Goal: Task Accomplishment & Management: Manage account settings

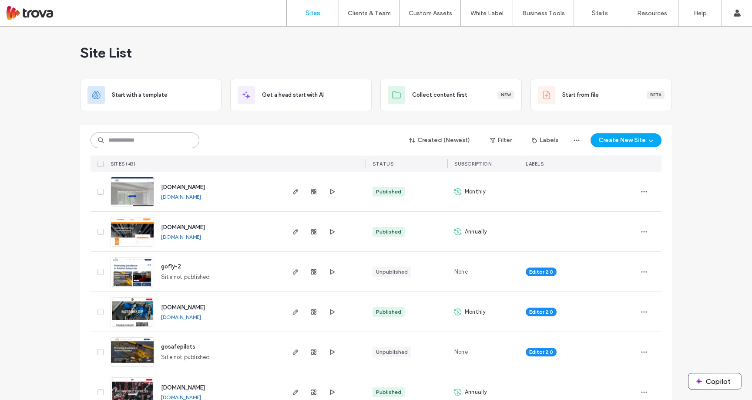
click at [149, 141] on input at bounding box center [145, 140] width 109 height 16
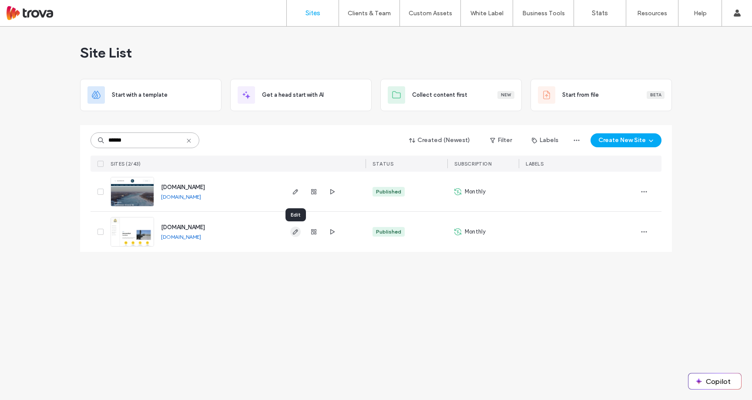
type input "******"
click at [295, 233] on icon "button" at bounding box center [295, 231] width 7 height 7
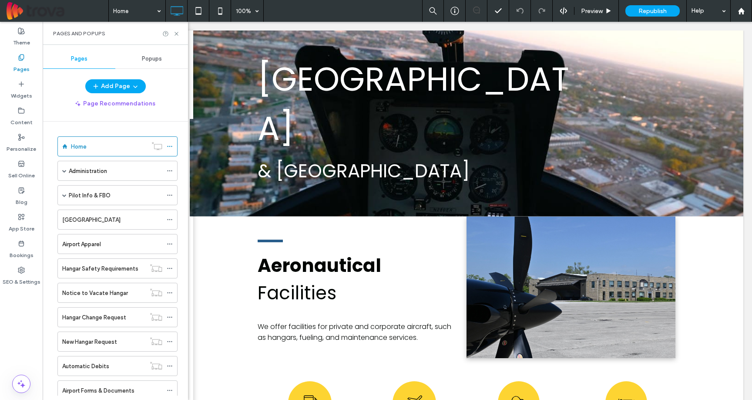
click at [142, 57] on span "Popups" at bounding box center [152, 58] width 20 height 7
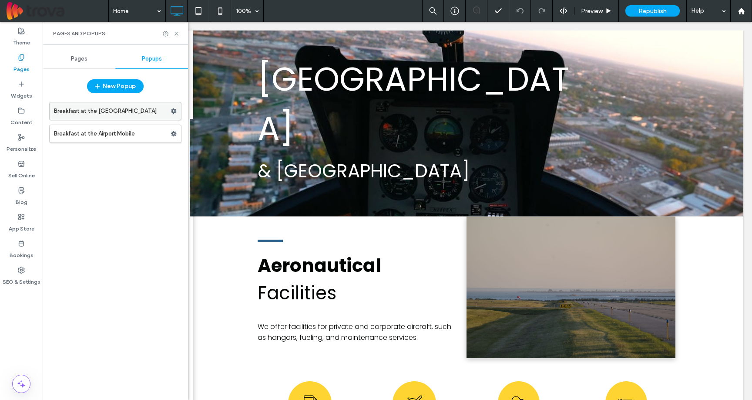
click at [124, 114] on label "Breakfast at the Airort" at bounding box center [112, 110] width 117 height 17
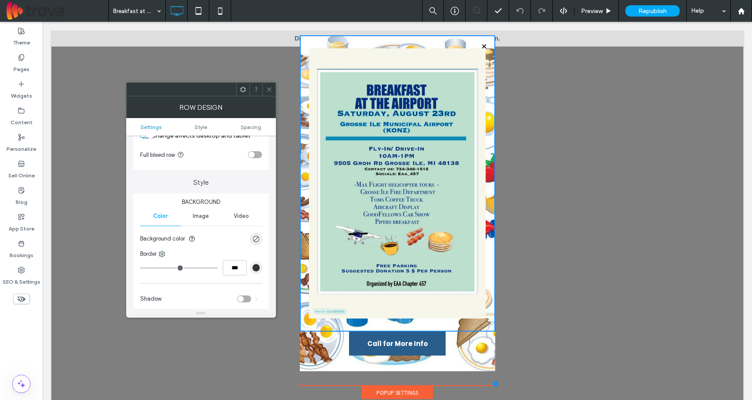
scroll to position [51, 0]
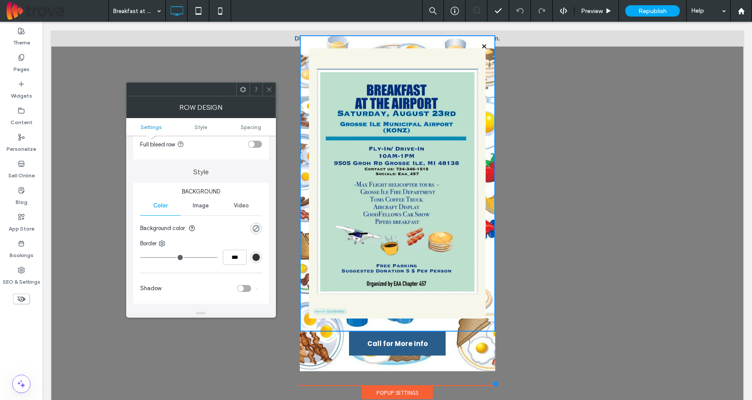
click at [200, 203] on span "Image" at bounding box center [201, 205] width 16 height 7
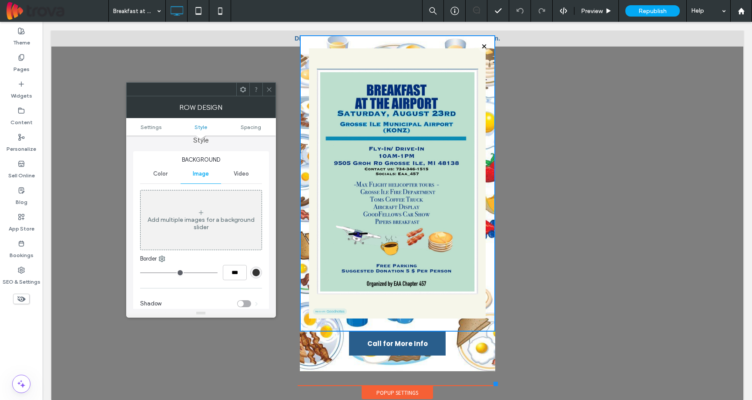
scroll to position [246, 0]
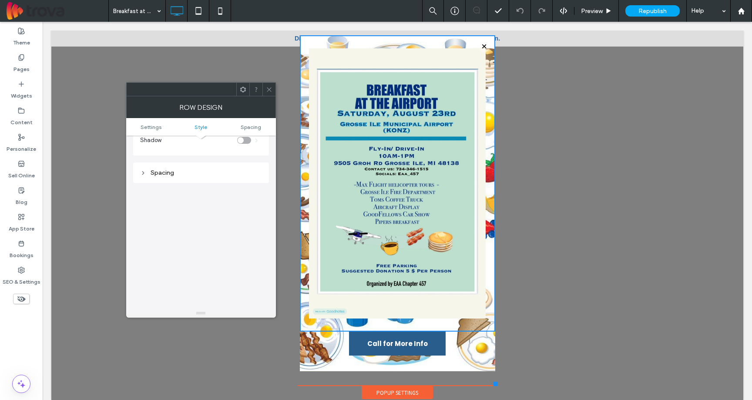
click at [487, 352] on div "Call for More Info Click To Paste" at bounding box center [398, 348] width 196 height 35
click at [469, 356] on div "Call for More Info Click To Paste" at bounding box center [397, 349] width 161 height 22
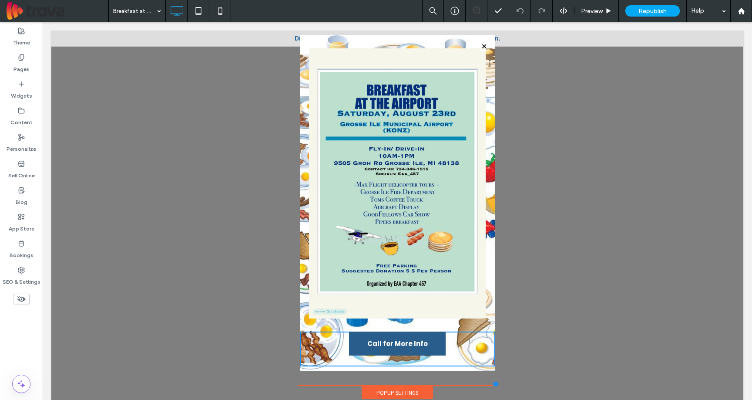
click at [378, 392] on div "Popup Settings" at bounding box center [397, 392] width 71 height 13
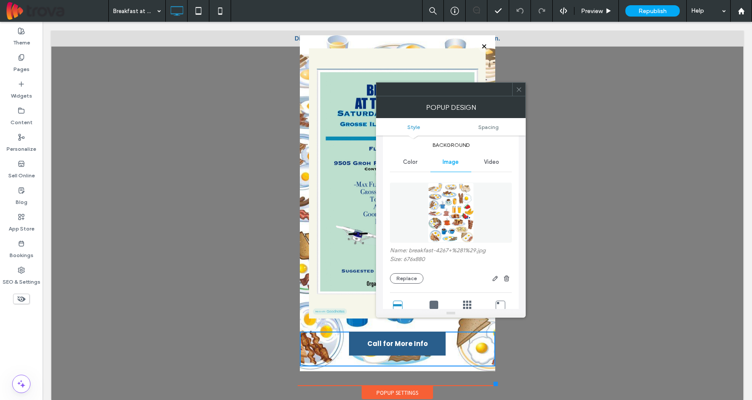
scroll to position [119, 0]
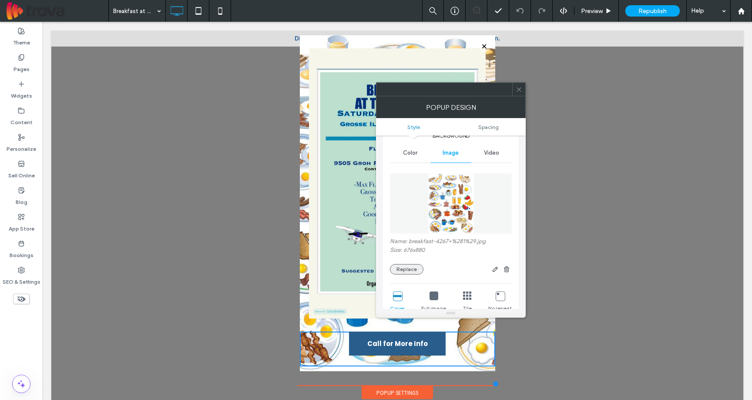
click at [395, 268] on button "Replace" at bounding box center [407, 269] width 34 height 10
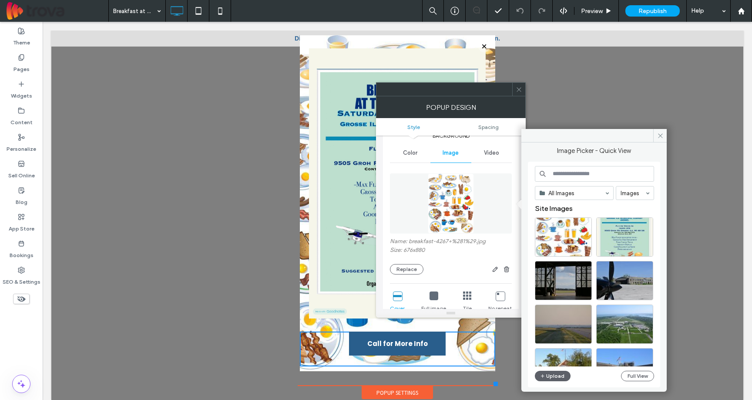
click at [578, 172] on input at bounding box center [594, 174] width 119 height 16
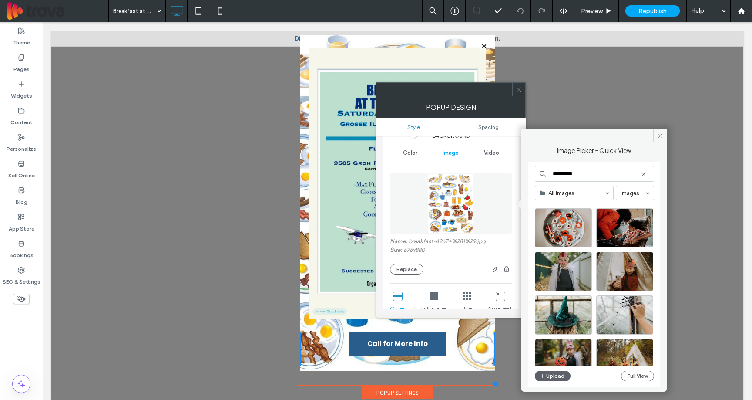
scroll to position [0, 0]
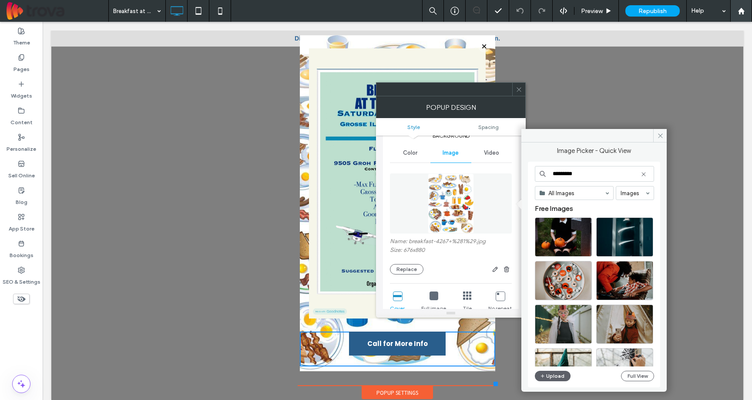
type input "*********"
click at [547, 378] on button "Upload" at bounding box center [553, 376] width 36 height 10
click at [550, 378] on button "Upload" at bounding box center [553, 376] width 36 height 10
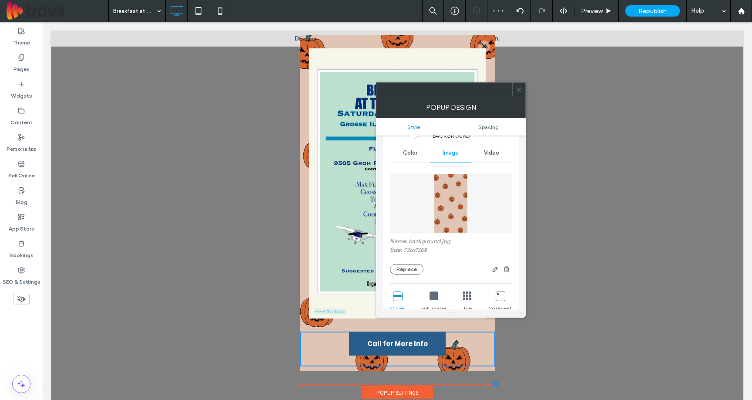
click at [520, 87] on icon at bounding box center [519, 89] width 7 height 7
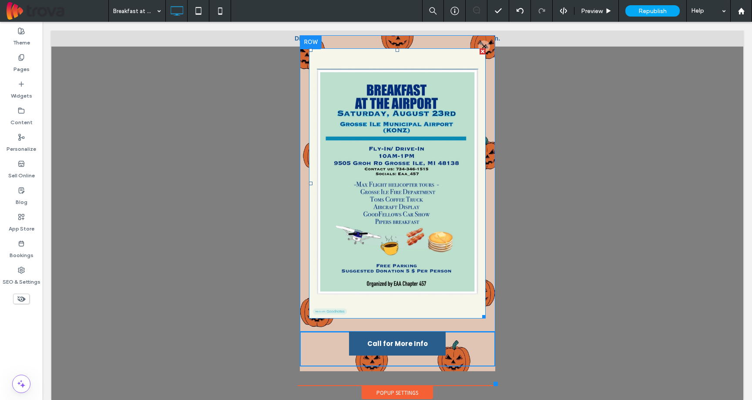
click at [384, 202] on img at bounding box center [397, 183] width 177 height 270
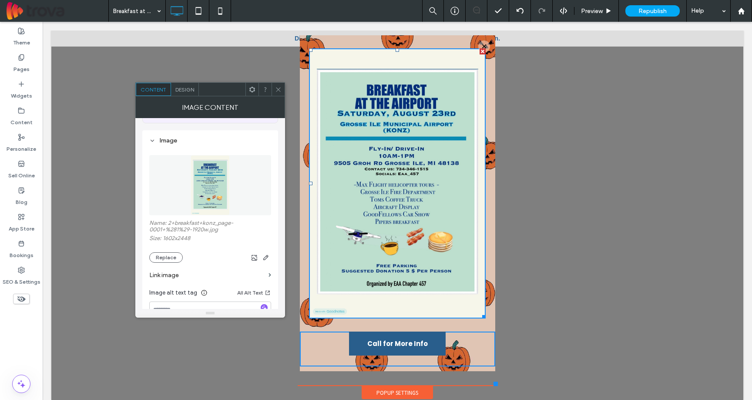
scroll to position [72, 0]
click at [165, 258] on button "Replace" at bounding box center [166, 256] width 34 height 10
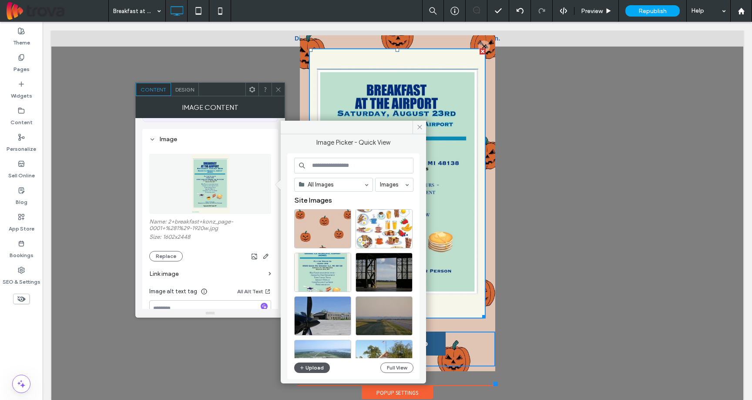
click at [301, 366] on icon "button" at bounding box center [302, 367] width 5 height 7
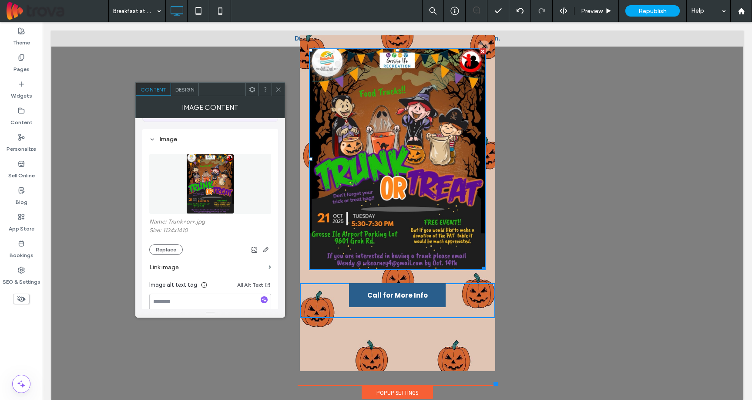
scroll to position [2, 0]
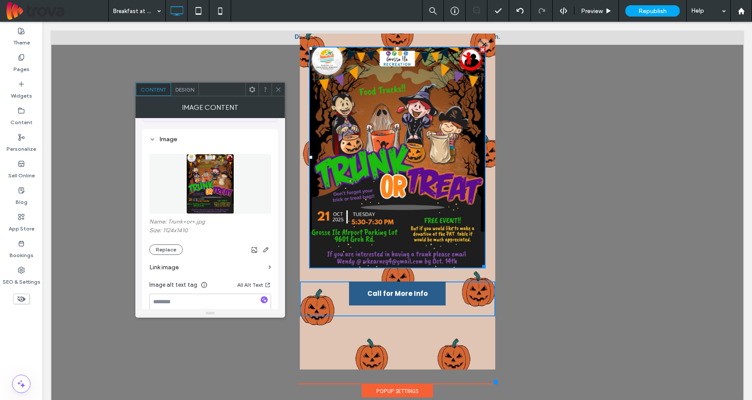
click at [476, 359] on div "Click To Paste Call for More Info Click To Paste" at bounding box center [398, 202] width 196 height 336
click at [280, 90] on icon at bounding box center [278, 89] width 7 height 7
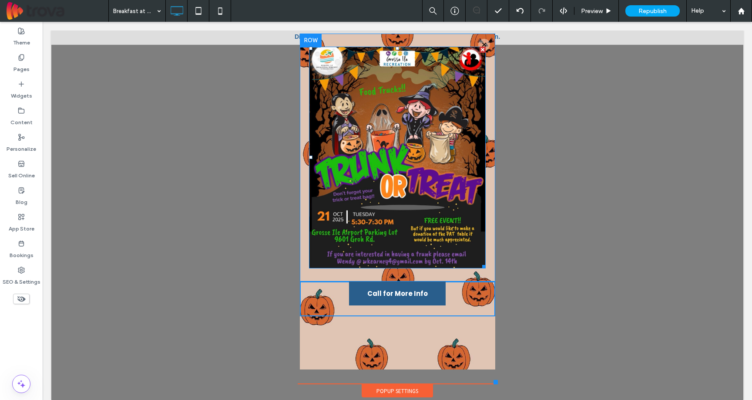
scroll to position [0, 0]
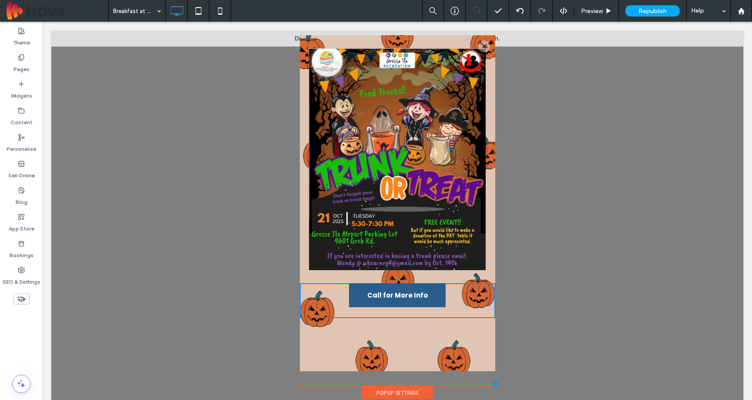
click at [482, 365] on div "Click To Paste Call for More Info Click To Paste" at bounding box center [398, 203] width 196 height 336
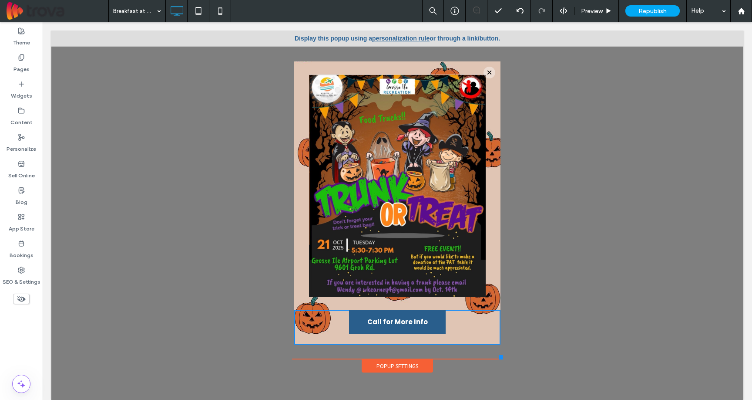
drag, startPoint x: 488, startPoint y: 383, endPoint x: 494, endPoint y: 342, distance: 41.4
click at [494, 342] on div "Click To Paste Call for More Info Click To Paste Popup Settings" at bounding box center [397, 208] width 211 height 299
click at [425, 323] on link "Call for More Info" at bounding box center [397, 322] width 97 height 24
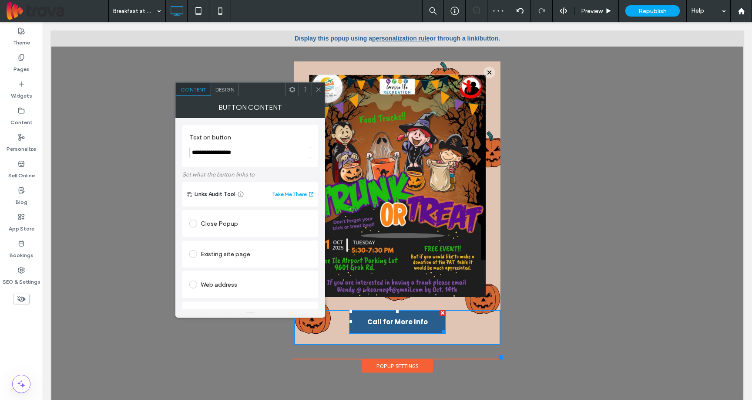
click at [227, 91] on span "Design" at bounding box center [225, 89] width 19 height 7
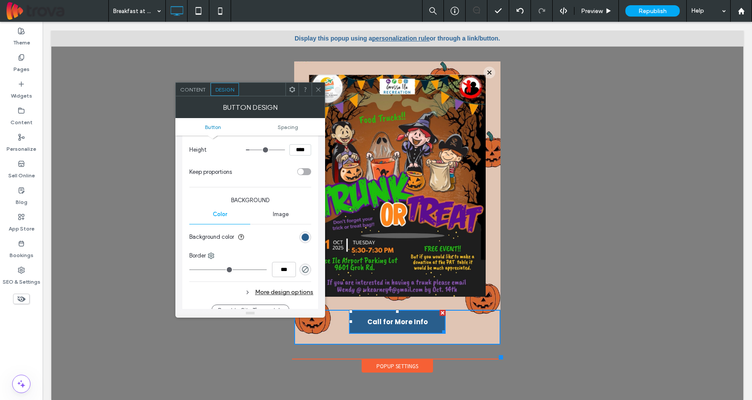
scroll to position [167, 0]
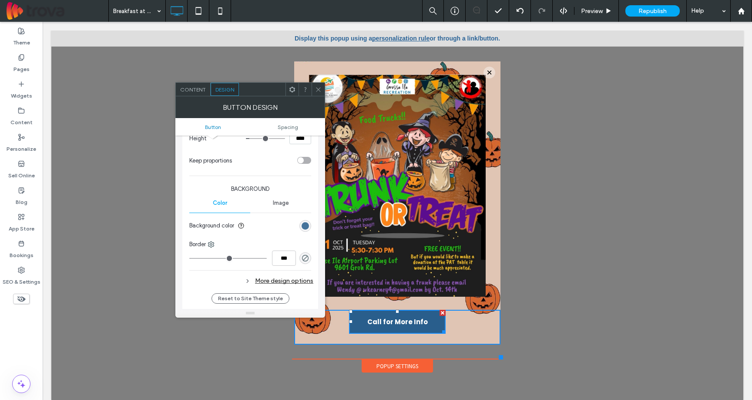
click at [304, 225] on div "rgb(41, 94, 140)" at bounding box center [305, 225] width 7 height 7
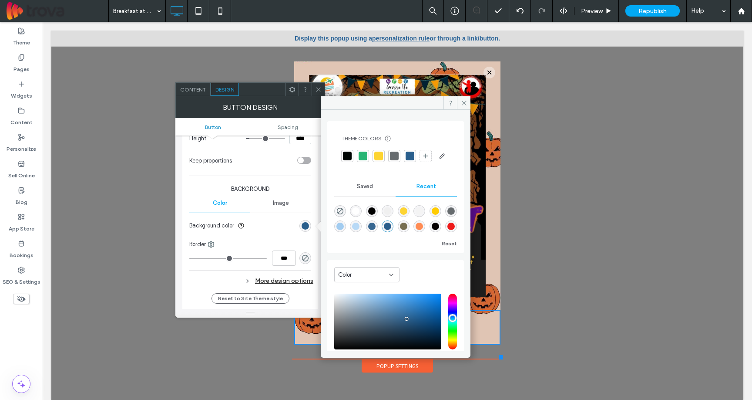
click at [423, 230] on div "rgba(255, 140, 84, 1)" at bounding box center [419, 226] width 7 height 7
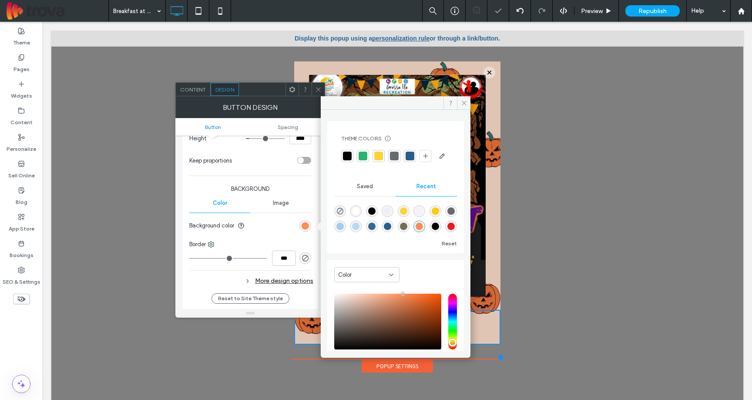
type input "*******"
click at [462, 100] on icon at bounding box center [464, 103] width 7 height 7
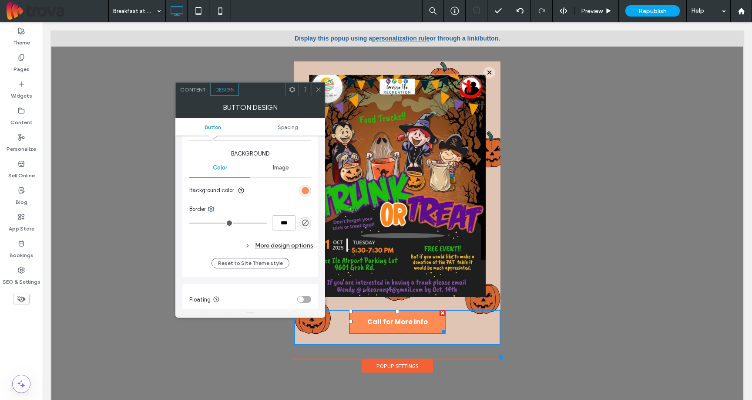
scroll to position [212, 0]
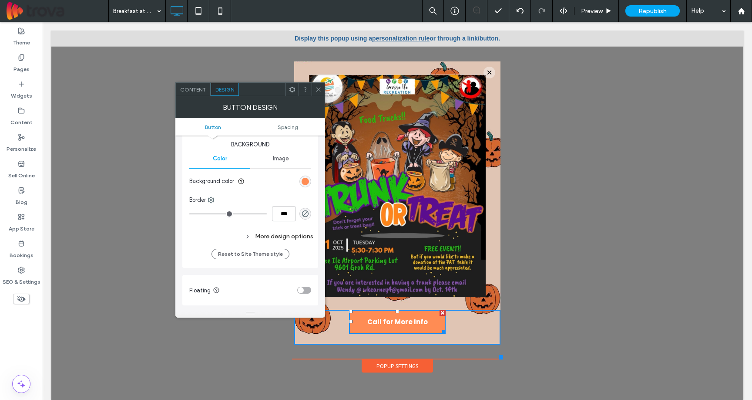
click at [536, 252] on div at bounding box center [397, 219] width 692 height 378
click at [319, 90] on use at bounding box center [318, 89] width 4 height 4
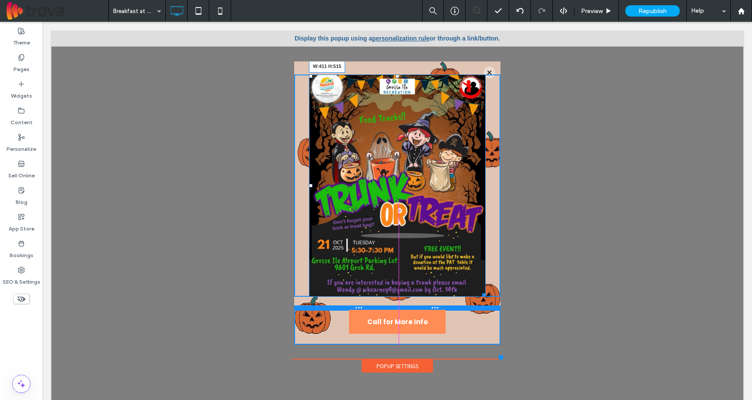
drag, startPoint x: 476, startPoint y: 294, endPoint x: 477, endPoint y: 309, distance: 14.8
click at [477, 309] on div "W:411 H:515 Click To Paste" at bounding box center [397, 185] width 206 height 248
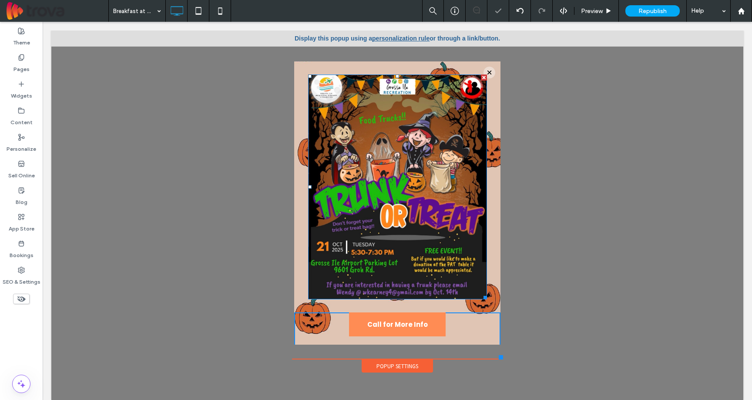
click at [575, 267] on div at bounding box center [376, 200] width 752 height 400
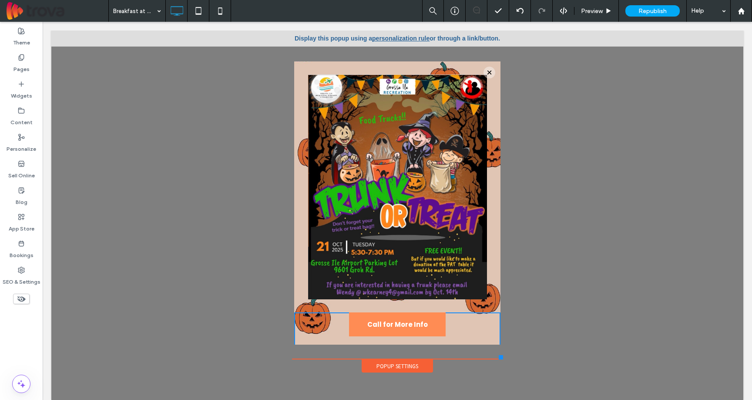
click at [378, 366] on div "Popup Settings" at bounding box center [397, 365] width 71 height 13
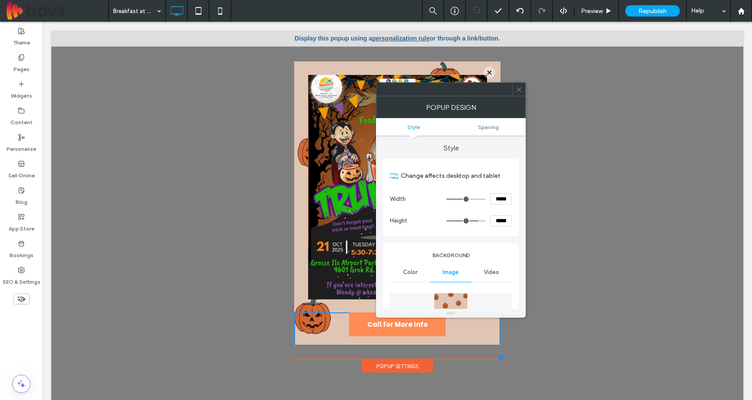
click at [522, 90] on icon at bounding box center [519, 89] width 7 height 7
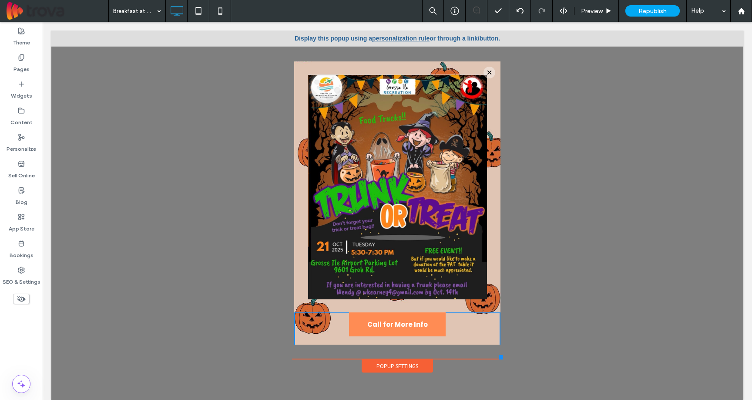
click at [229, 202] on div at bounding box center [397, 219] width 692 height 378
click at [390, 369] on div "Popup Settings" at bounding box center [397, 365] width 71 height 13
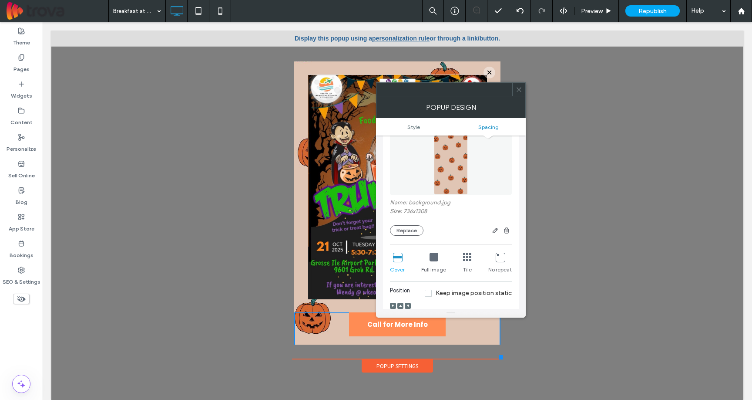
scroll to position [0, 0]
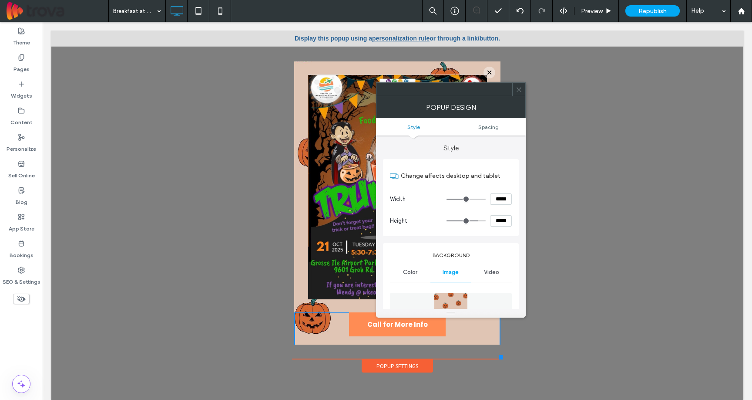
click at [516, 86] on icon at bounding box center [519, 89] width 7 height 7
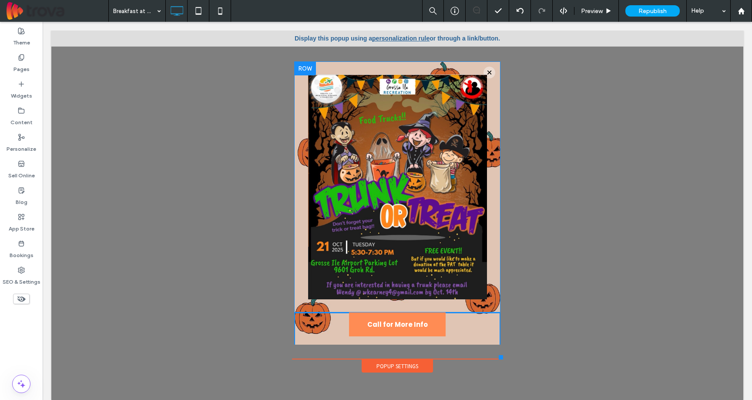
click at [295, 63] on div at bounding box center [305, 68] width 22 height 14
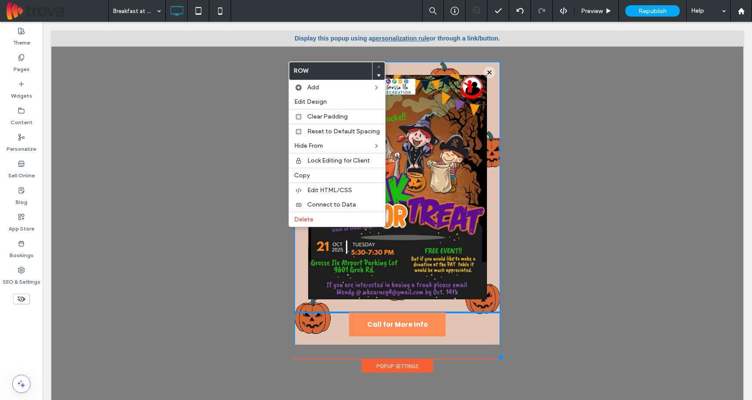
click at [216, 94] on div at bounding box center [397, 219] width 692 height 378
click at [405, 38] on link "personalization rule" at bounding box center [400, 38] width 57 height 7
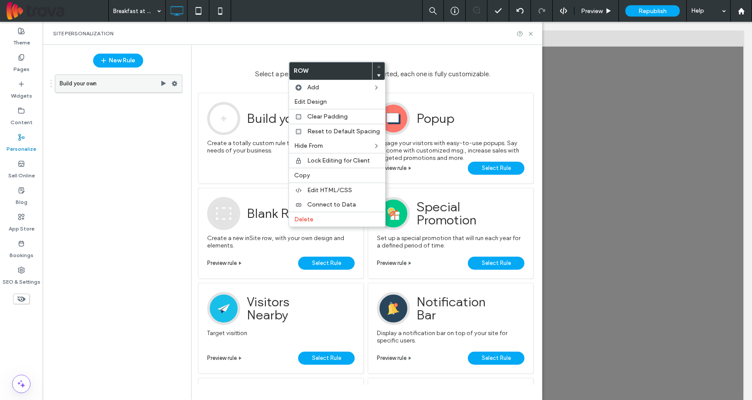
click at [109, 78] on label "Build your own" at bounding box center [110, 83] width 101 height 17
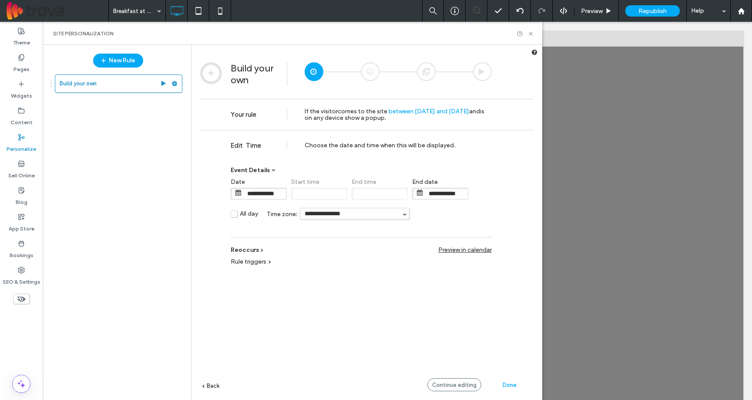
click at [443, 192] on input "**********" at bounding box center [447, 193] width 44 height 11
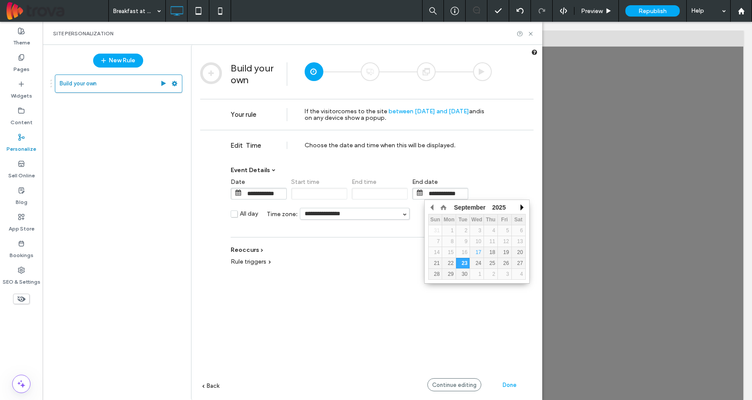
click at [524, 205] on button "button" at bounding box center [521, 207] width 9 height 13
click at [461, 262] on div "21" at bounding box center [462, 263] width 13 height 6
type input "**********"
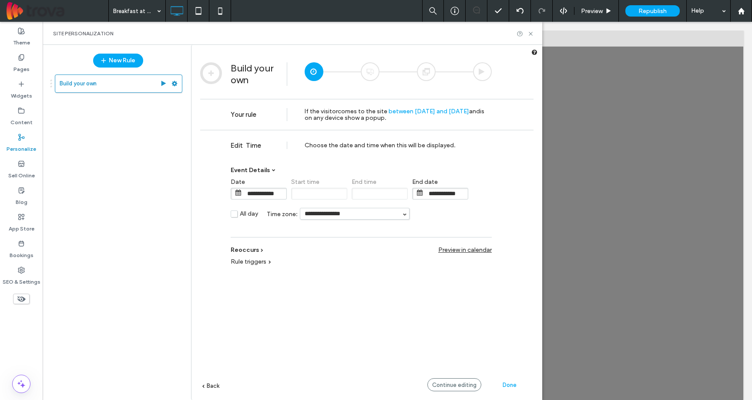
click at [388, 278] on div "**********" at bounding box center [367, 278] width 334 height 296
click at [446, 380] on div "Continue editing" at bounding box center [455, 384] width 54 height 13
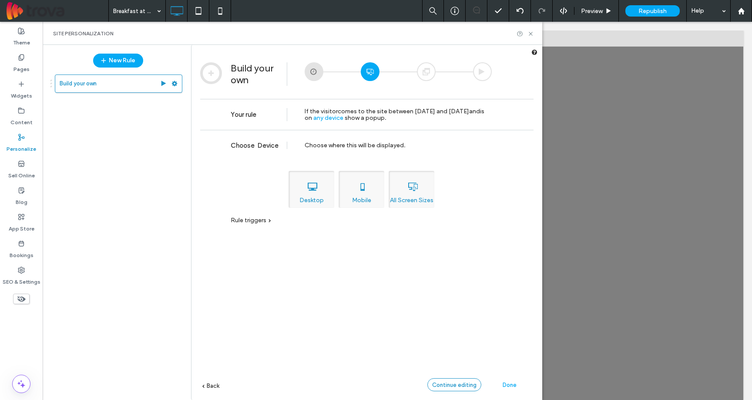
click at [446, 380] on div "Continue editing" at bounding box center [455, 384] width 54 height 13
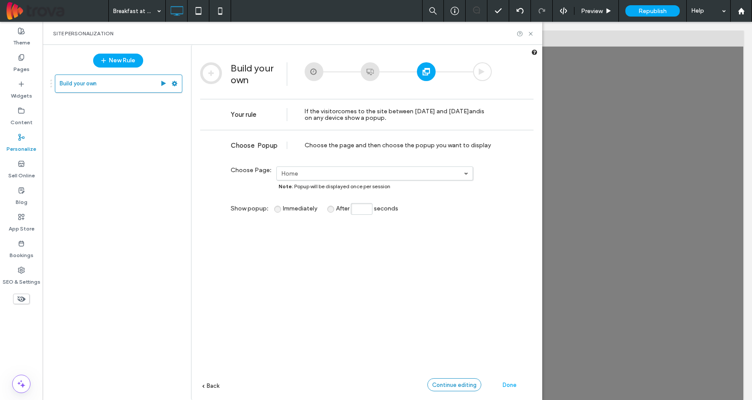
click at [451, 384] on span "Continue editing" at bounding box center [454, 384] width 44 height 7
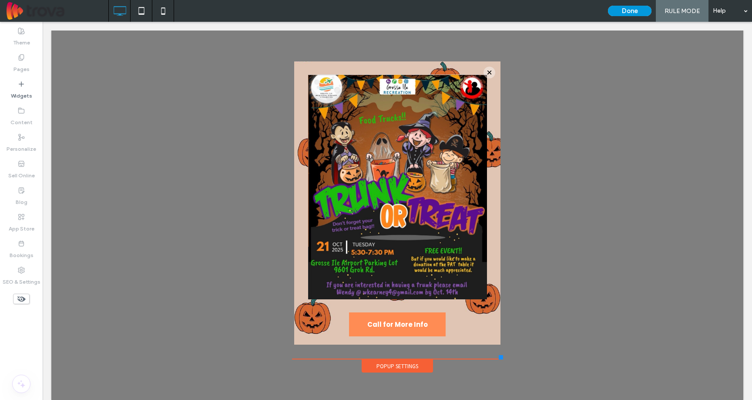
click at [643, 10] on button "Done" at bounding box center [630, 11] width 44 height 10
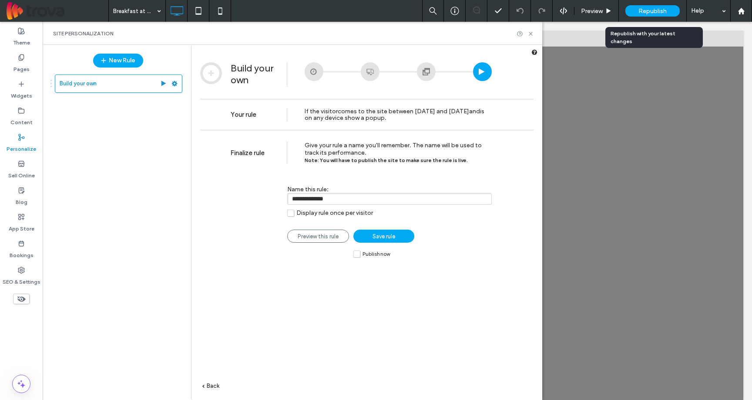
click at [654, 13] on span "Republish" at bounding box center [653, 10] width 28 height 7
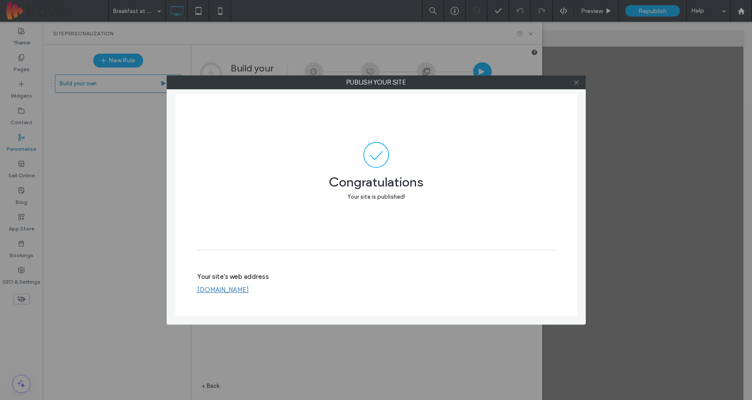
click at [578, 82] on icon at bounding box center [576, 82] width 7 height 7
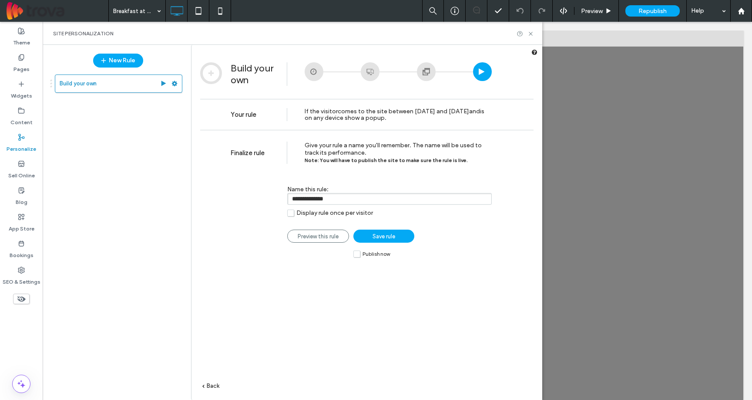
click at [398, 239] on link "Save rule" at bounding box center [384, 235] width 61 height 13
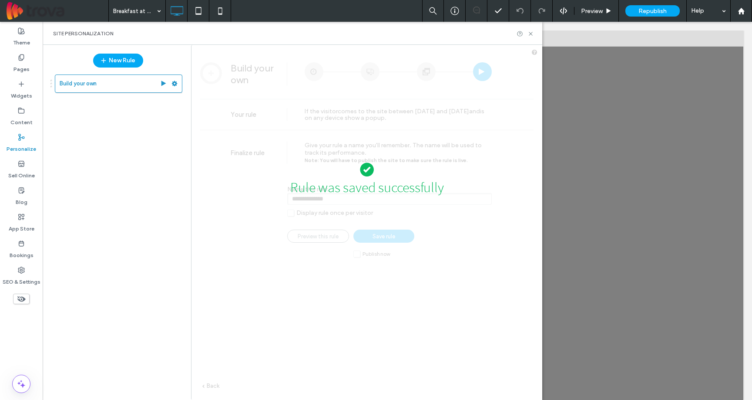
click at [358, 257] on div "Rule was saved successfully" at bounding box center [367, 281] width 351 height 464
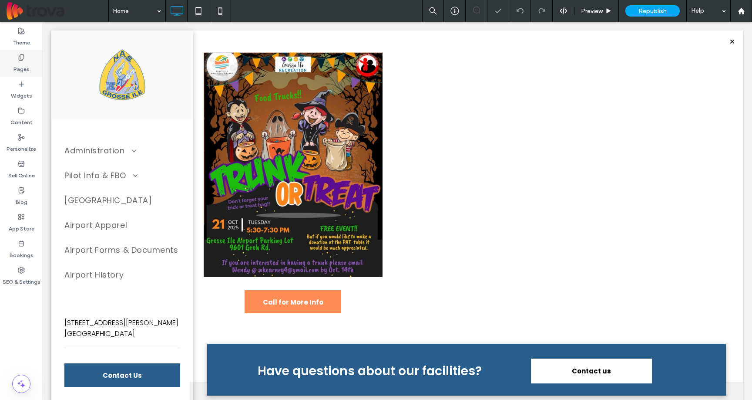
click at [18, 59] on icon at bounding box center [21, 57] width 7 height 7
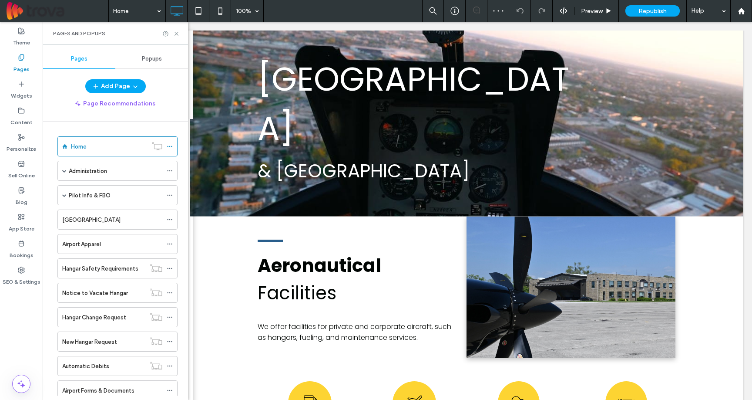
click at [18, 59] on icon at bounding box center [21, 57] width 7 height 7
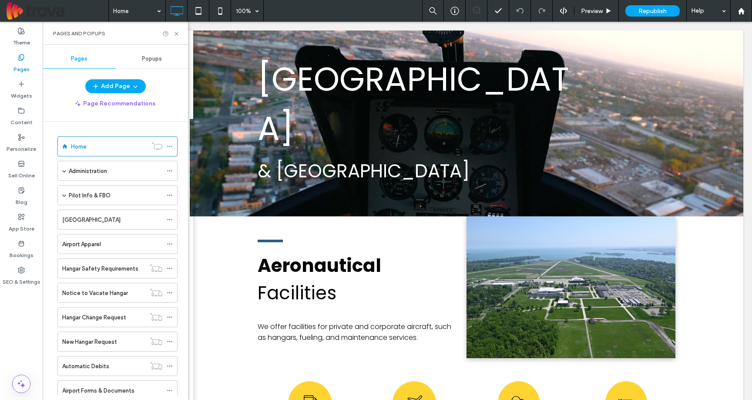
click at [145, 53] on div "Popups" at bounding box center [151, 58] width 73 height 19
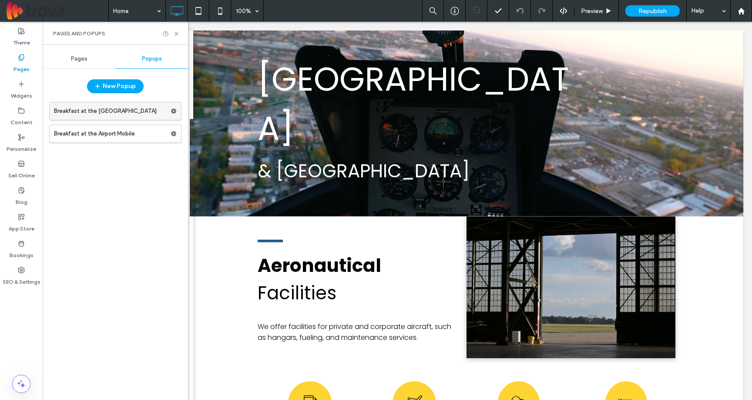
click at [175, 110] on use at bounding box center [174, 110] width 6 height 5
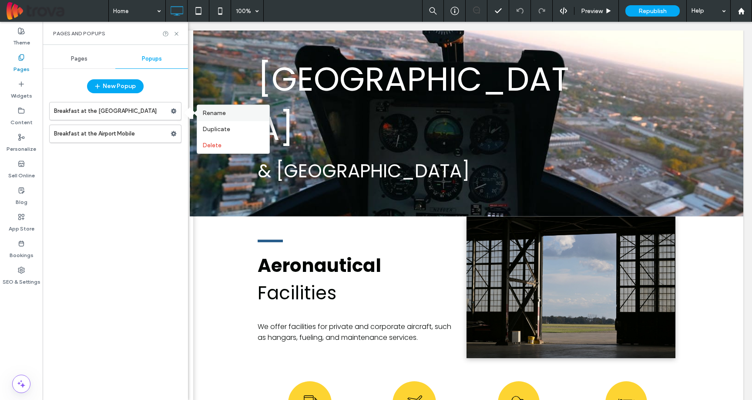
click at [212, 111] on span "Rename" at bounding box center [214, 112] width 24 height 7
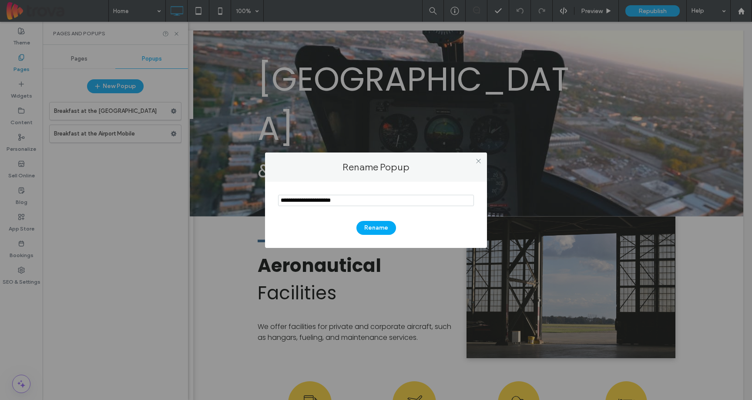
click at [335, 200] on input "notEmpty" at bounding box center [376, 200] width 196 height 11
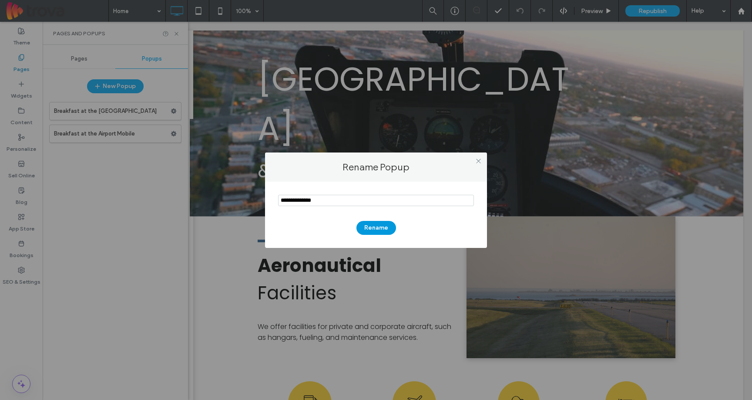
type input "**********"
click at [370, 226] on button "Rename" at bounding box center [377, 228] width 40 height 14
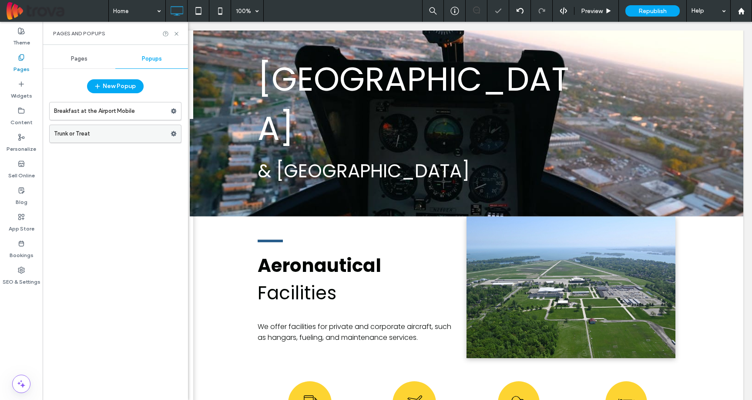
click at [132, 135] on label "Trunk or Treat" at bounding box center [112, 133] width 117 height 17
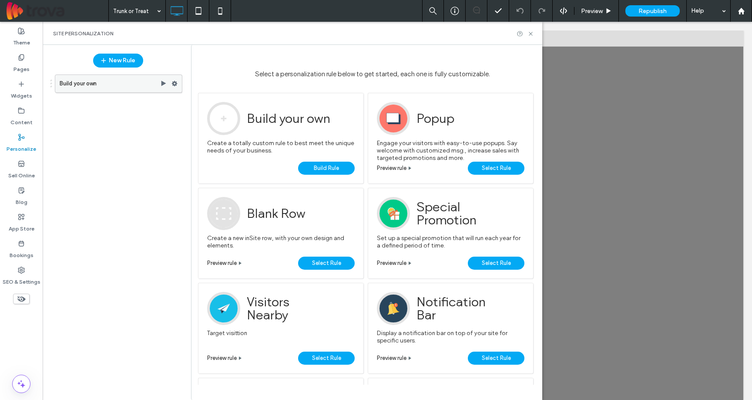
click at [101, 86] on label "Build your own" at bounding box center [110, 83] width 101 height 17
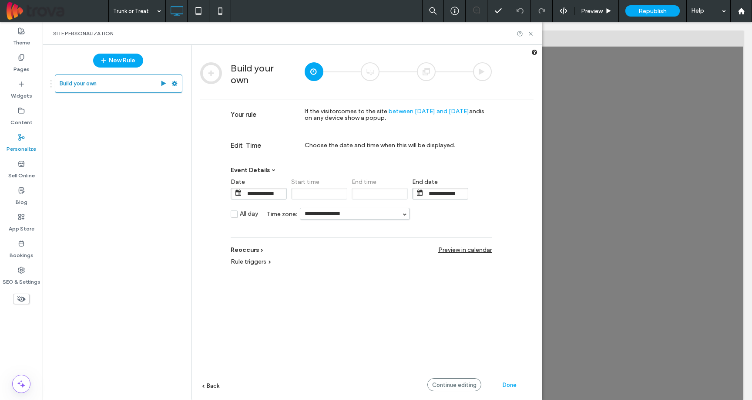
click at [514, 384] on span "Done" at bounding box center [510, 384] width 14 height 7
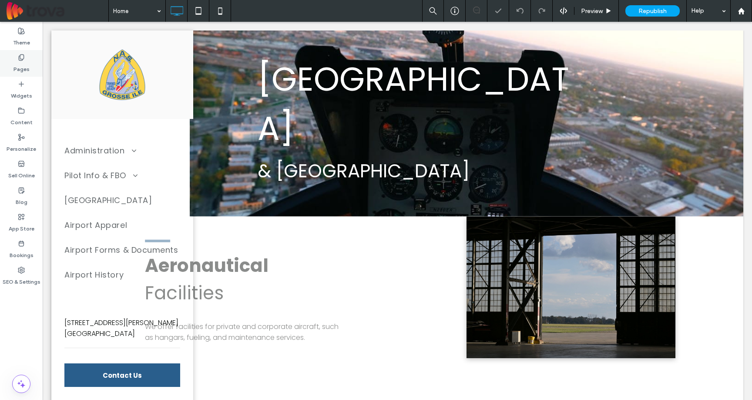
click at [28, 61] on label "Pages" at bounding box center [21, 67] width 16 height 12
click at [19, 56] on icon at bounding box center [21, 57] width 7 height 7
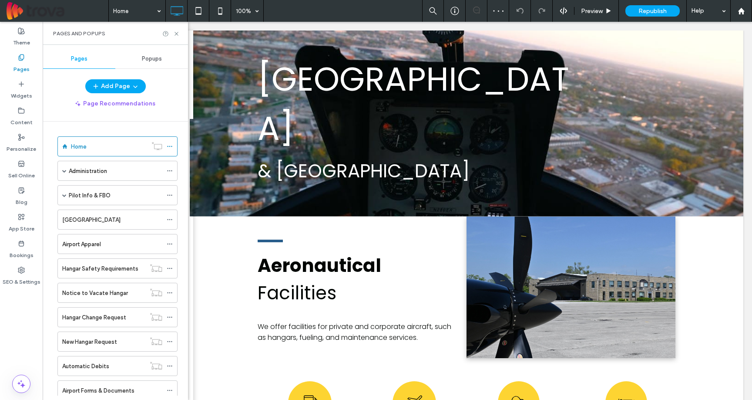
click at [145, 59] on span "Popups" at bounding box center [152, 58] width 20 height 7
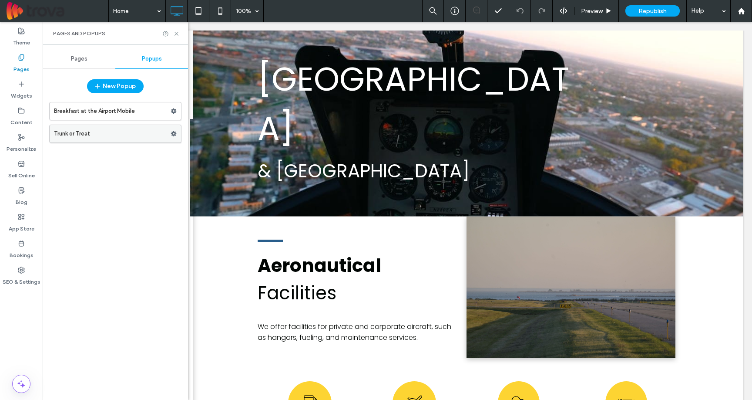
click at [112, 142] on div "Trunk or Treat" at bounding box center [115, 134] width 132 height 18
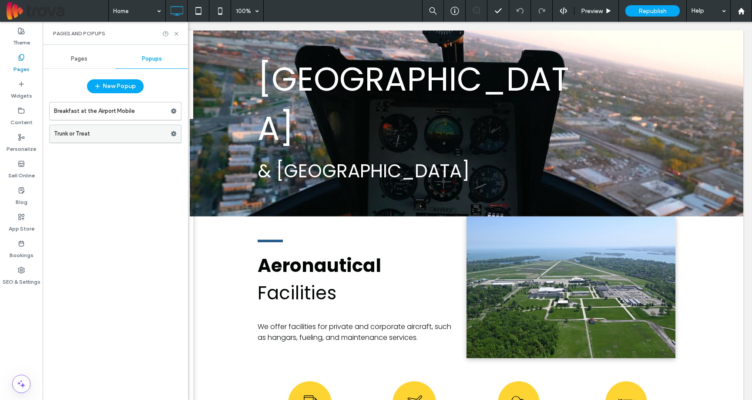
click at [124, 138] on label "Trunk or Treat" at bounding box center [112, 133] width 117 height 17
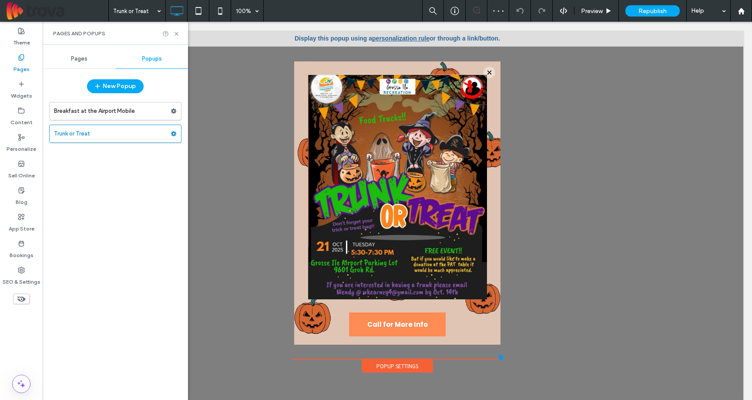
click at [404, 36] on link "personalization rule" at bounding box center [400, 38] width 57 height 7
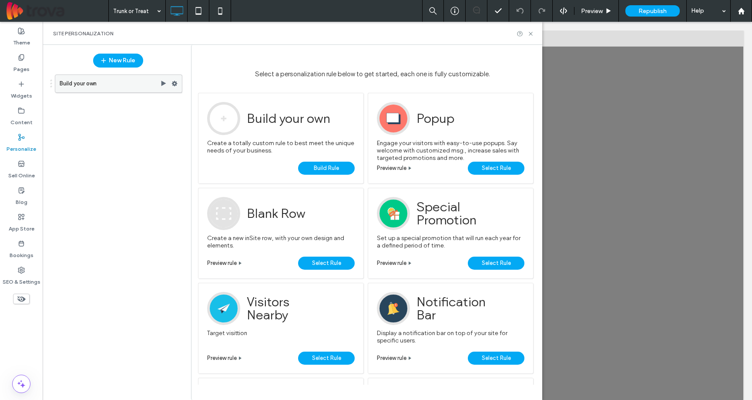
click at [124, 78] on label "Build your own" at bounding box center [110, 83] width 101 height 17
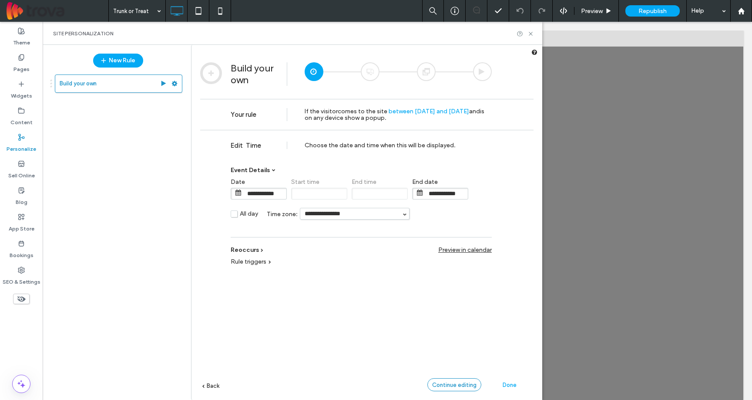
click at [470, 384] on span "Continue editing" at bounding box center [454, 384] width 44 height 7
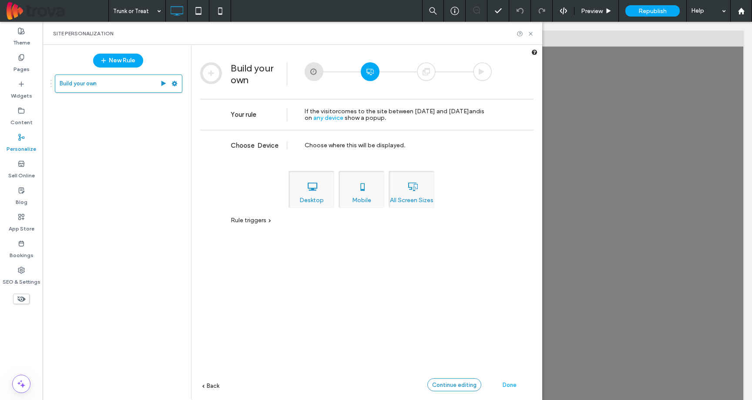
click at [470, 384] on span "Continue editing" at bounding box center [454, 384] width 44 height 7
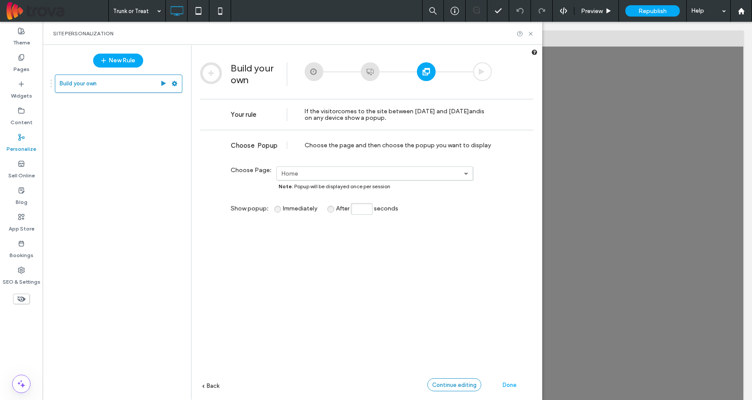
click at [470, 384] on span "Continue editing" at bounding box center [454, 384] width 44 height 7
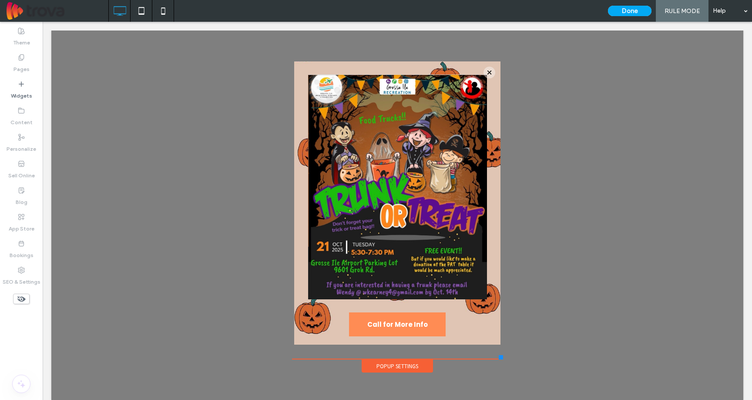
click at [230, 66] on div at bounding box center [397, 219] width 692 height 378
click at [621, 13] on button "Done" at bounding box center [630, 11] width 44 height 10
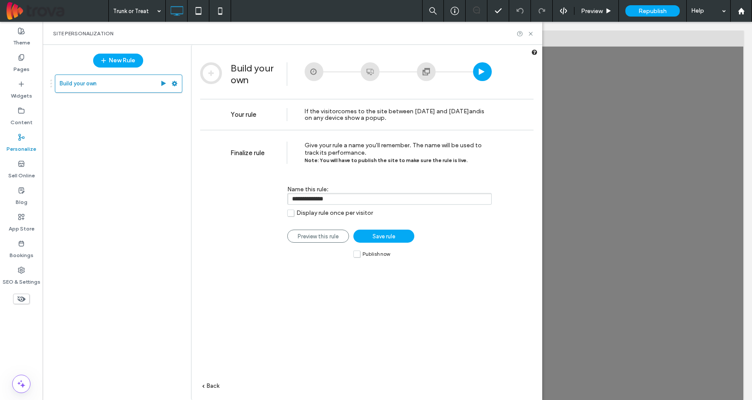
click at [357, 257] on label "Publish now" at bounding box center [372, 253] width 37 height 7
click at [390, 237] on span "Save rule" at bounding box center [384, 236] width 23 height 7
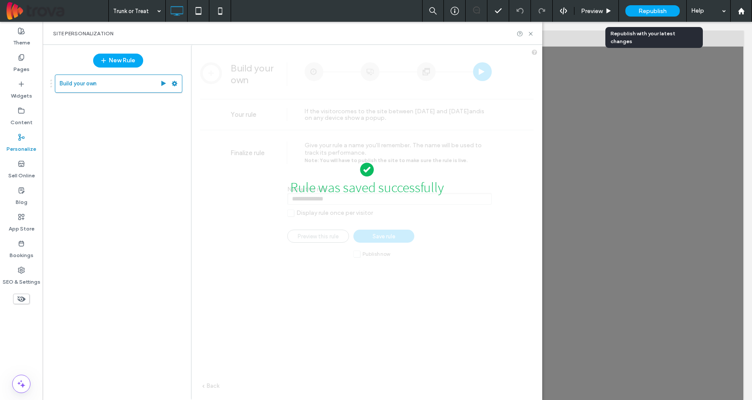
click at [659, 11] on span "Republish" at bounding box center [653, 10] width 28 height 7
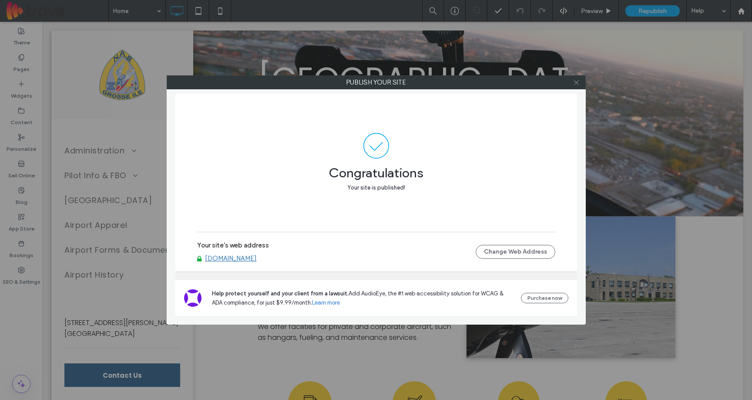
click at [576, 84] on icon at bounding box center [576, 82] width 7 height 7
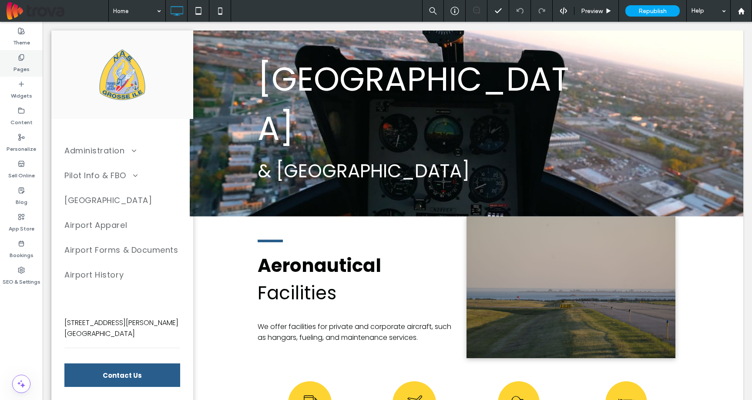
click at [25, 58] on div "Pages" at bounding box center [21, 63] width 43 height 27
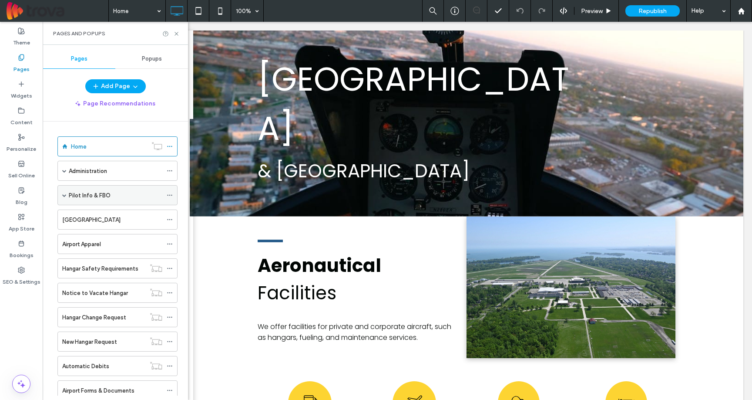
click at [81, 194] on label "Pilot Info & FBO" at bounding box center [90, 195] width 42 height 15
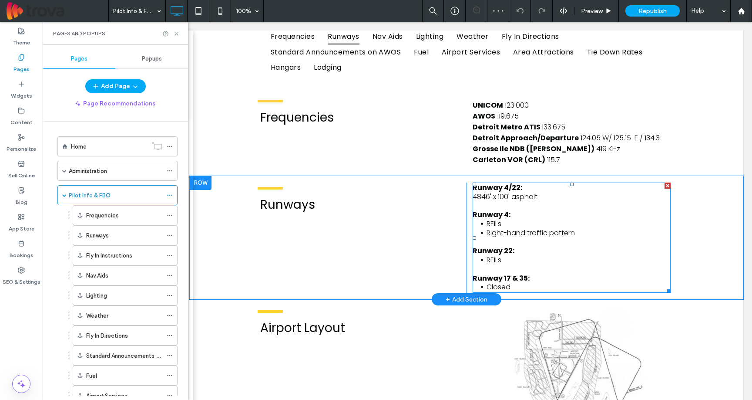
click at [507, 262] on li "REILs" at bounding box center [579, 260] width 184 height 9
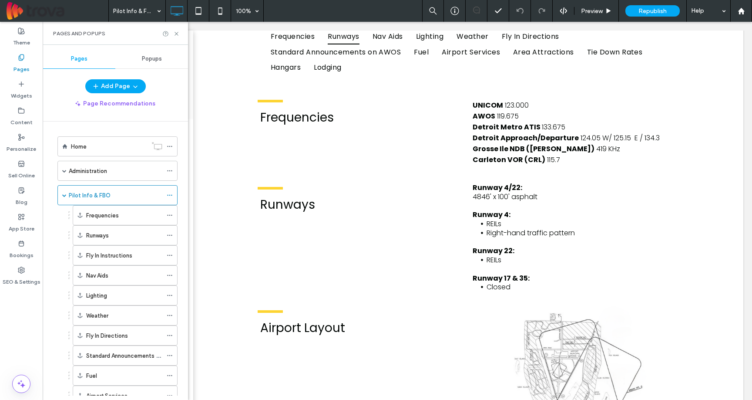
scroll to position [159, 0]
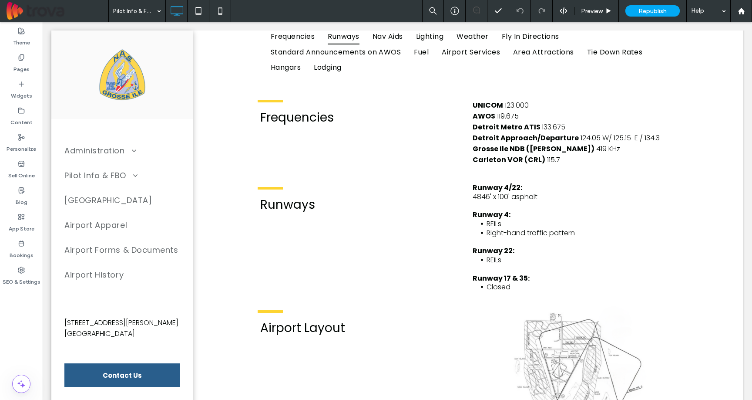
click at [499, 254] on span "Runway 22:" at bounding box center [494, 251] width 42 height 10
click at [500, 255] on span "Runway 22:" at bounding box center [494, 251] width 42 height 10
click at [487, 258] on span "REILs" at bounding box center [494, 260] width 15 height 10
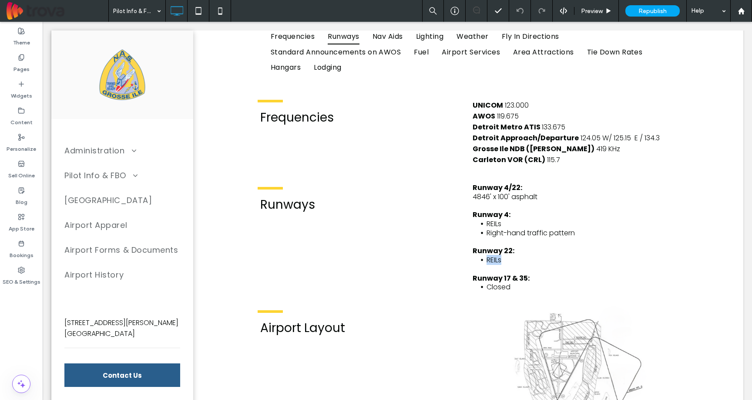
click at [487, 258] on span "REILs" at bounding box center [494, 260] width 15 height 10
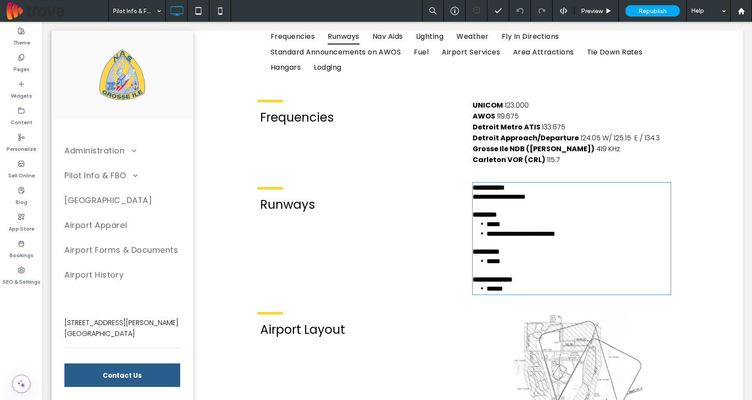
click at [499, 259] on li "*****" at bounding box center [579, 261] width 184 height 10
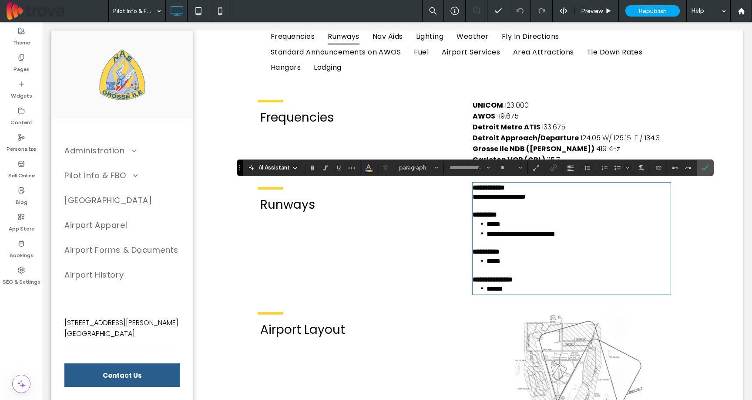
type input "*******"
type input "**"
click at [487, 259] on span "*****" at bounding box center [494, 261] width 14 height 7
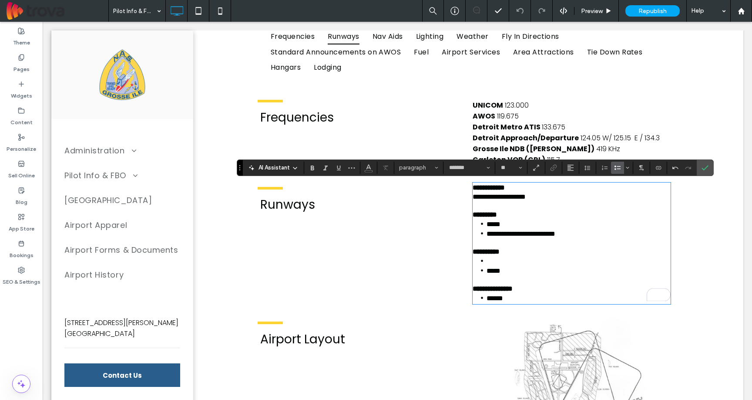
paste div
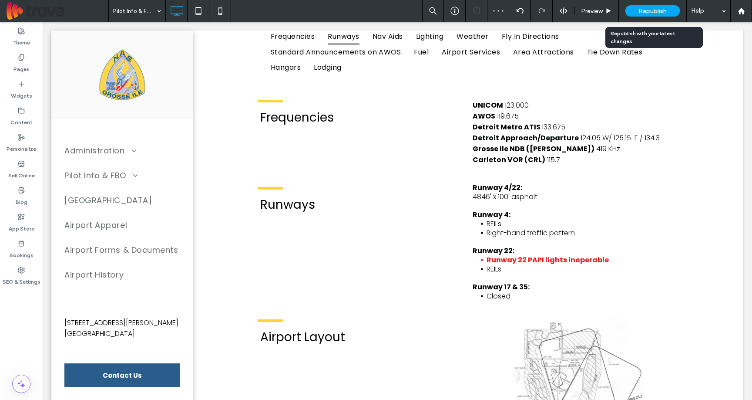
click at [656, 7] on div "Republish" at bounding box center [653, 10] width 54 height 11
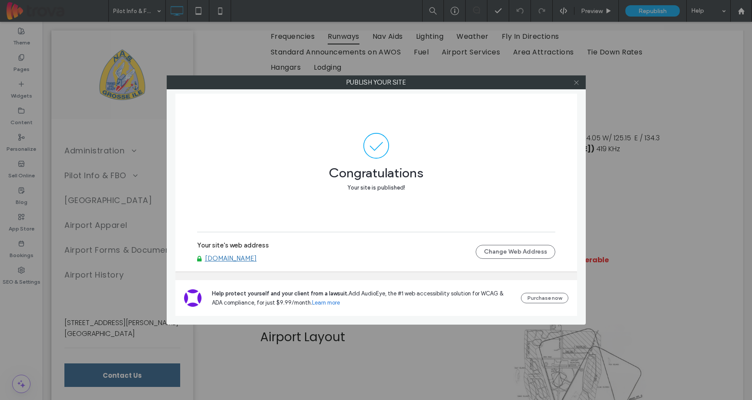
click at [577, 85] on icon at bounding box center [576, 82] width 7 height 7
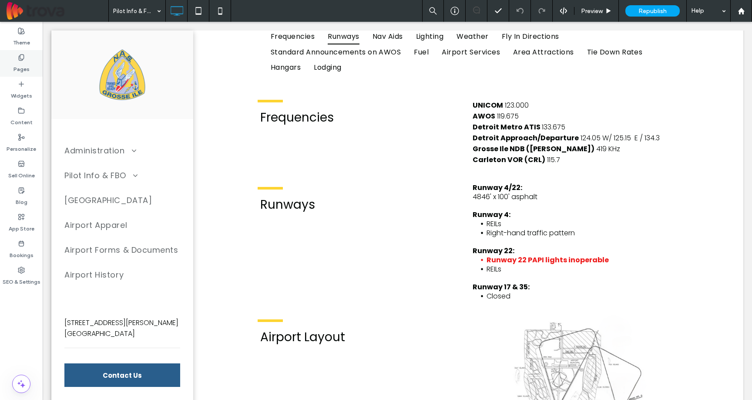
click at [22, 65] on label "Pages" at bounding box center [21, 67] width 16 height 12
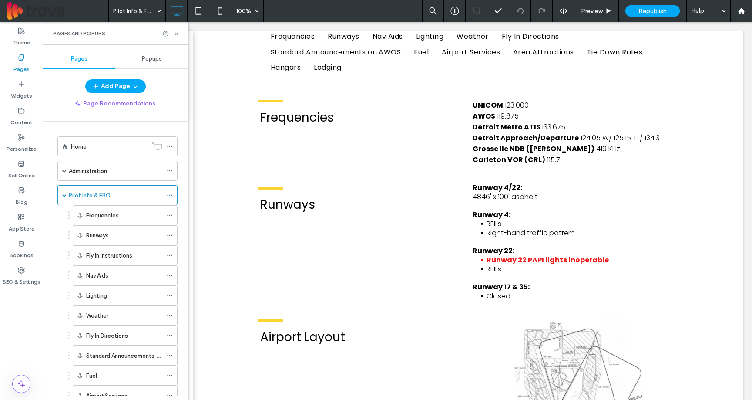
click at [151, 55] on span "Popups" at bounding box center [152, 58] width 20 height 7
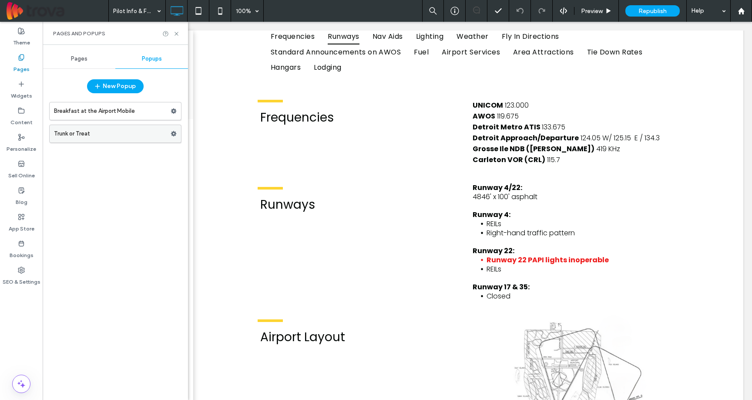
click at [121, 129] on label "Trunk or Treat" at bounding box center [112, 133] width 117 height 17
click at [219, 10] on icon at bounding box center [220, 10] width 17 height 17
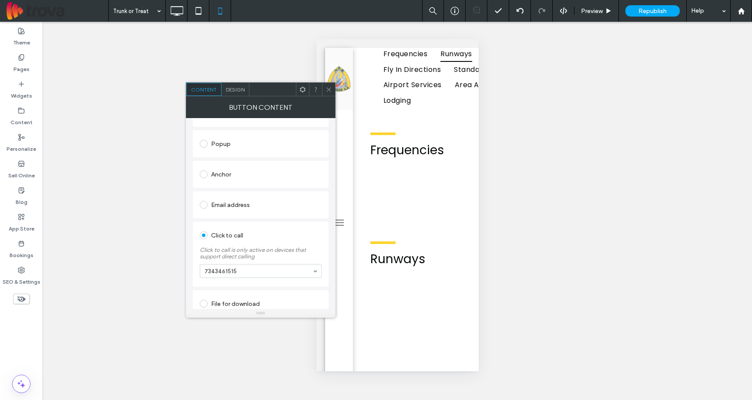
scroll to position [180, 0]
click at [203, 196] on span at bounding box center [204, 196] width 8 height 8
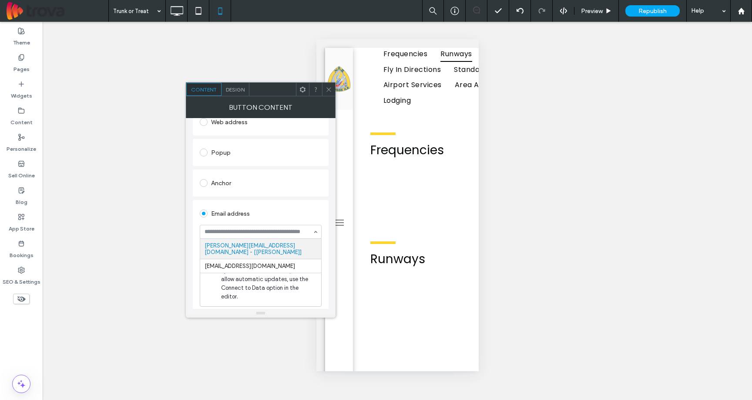
click at [230, 234] on input at bounding box center [259, 232] width 108 height 6
paste input "**********"
type input "**********"
click at [312, 209] on div "Email address" at bounding box center [261, 213] width 122 height 14
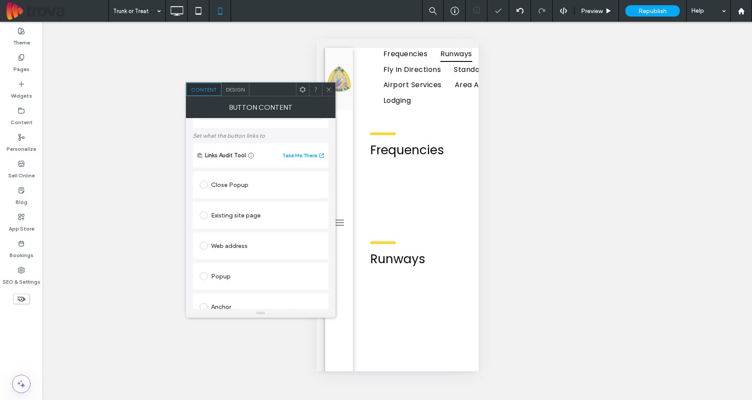
scroll to position [0, 0]
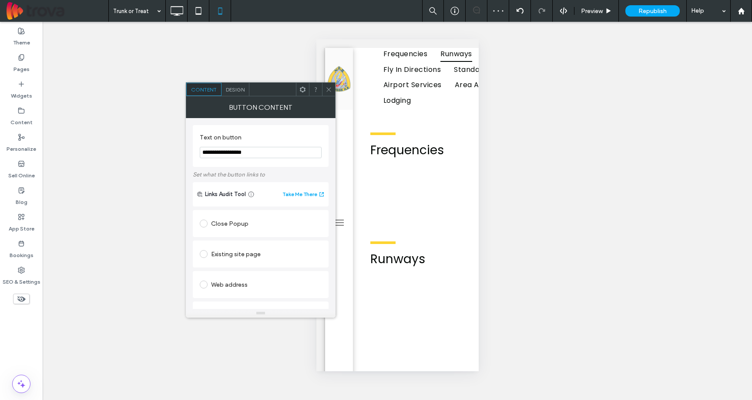
click at [234, 151] on input "**********" at bounding box center [261, 152] width 122 height 11
type input "*"
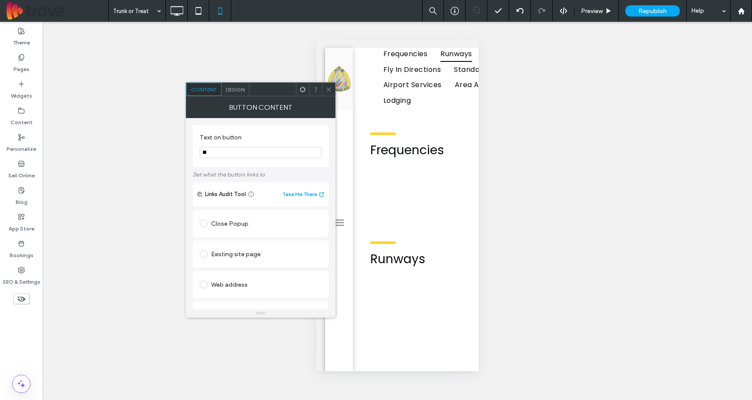
type input "*"
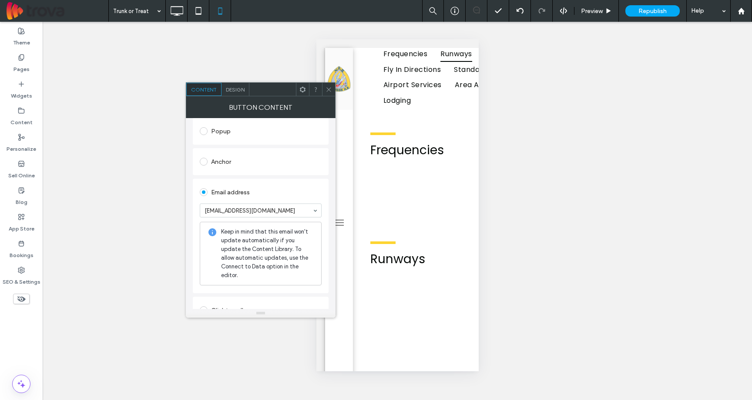
scroll to position [229, 0]
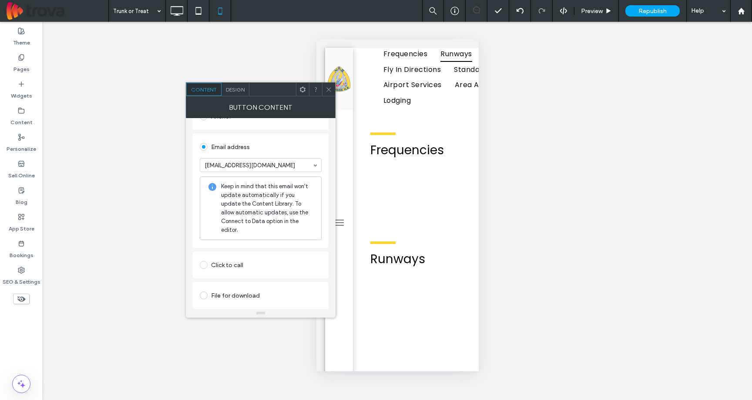
type input "**********"
click at [330, 88] on use at bounding box center [329, 89] width 4 height 4
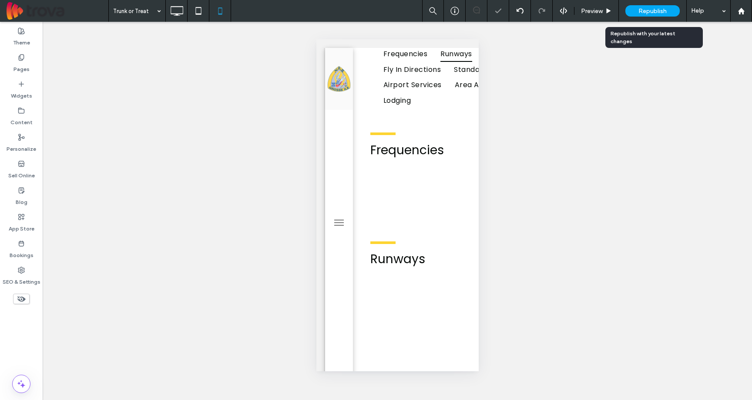
click at [659, 13] on span "Republish" at bounding box center [653, 10] width 28 height 7
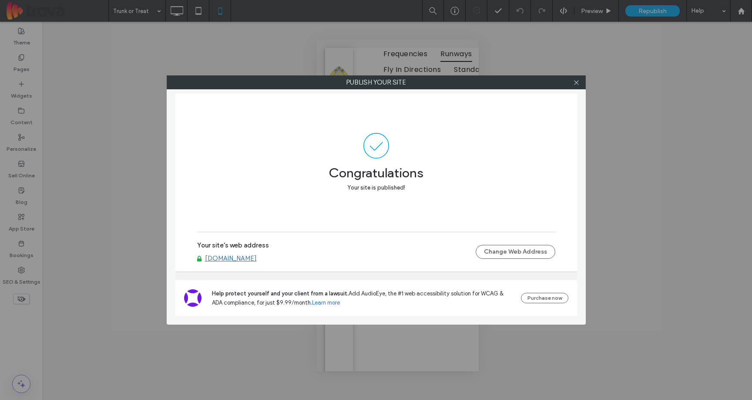
click at [573, 82] on div at bounding box center [576, 82] width 13 height 13
click at [577, 84] on icon at bounding box center [576, 82] width 7 height 7
